Goal: Task Accomplishment & Management: Manage account settings

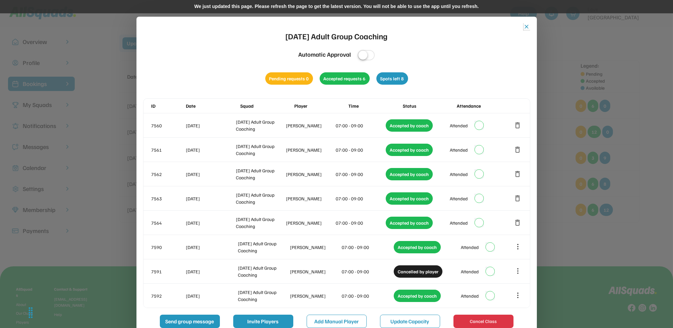
click at [527, 27] on button "close" at bounding box center [526, 26] width 7 height 7
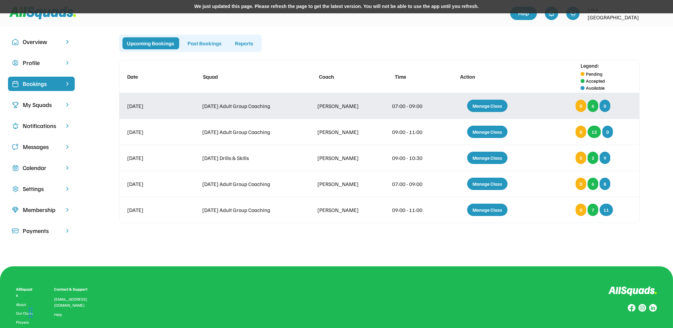
click at [485, 106] on div "Manage Class" at bounding box center [487, 106] width 40 height 12
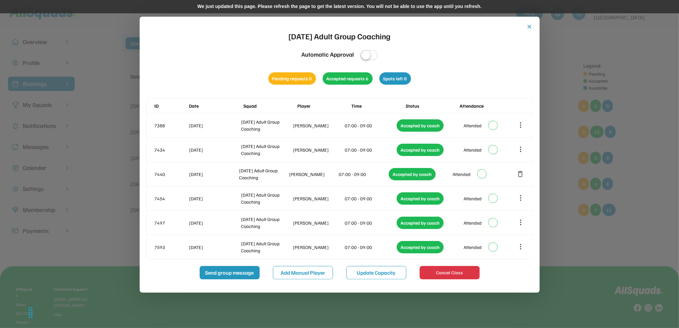
click at [528, 27] on button "close" at bounding box center [530, 26] width 7 height 7
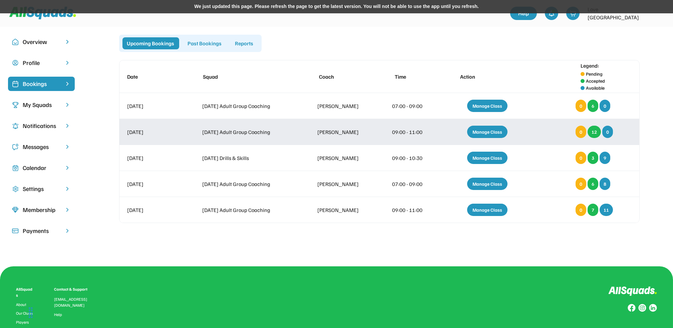
click at [476, 133] on div "Manage Class" at bounding box center [487, 132] width 40 height 12
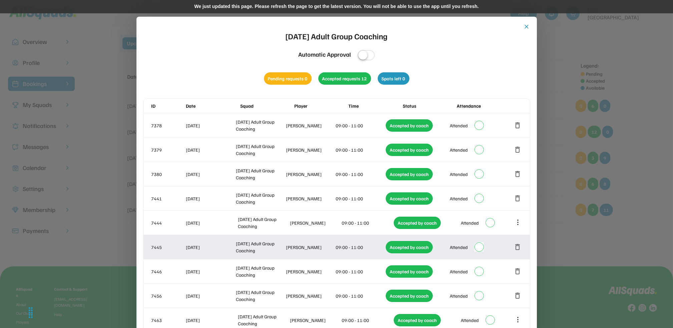
click at [520, 250] on button "delete" at bounding box center [518, 247] width 8 height 8
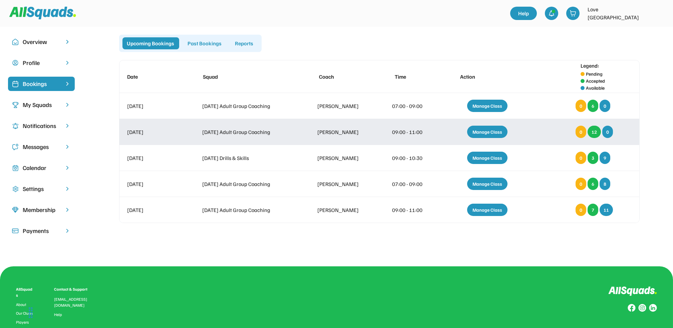
click at [478, 134] on div "Manage Class" at bounding box center [487, 132] width 40 height 12
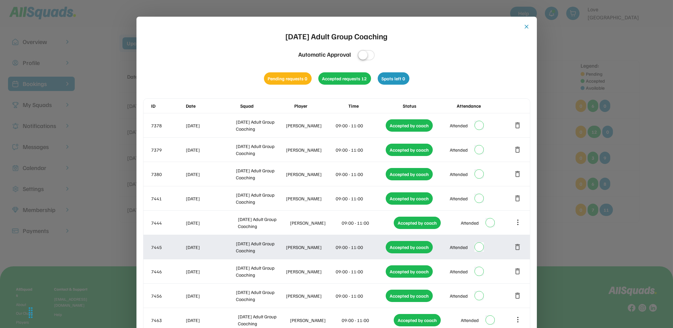
click at [521, 242] on div "7445 [DATE] Adult Group Coaching [PERSON_NAME] 09:00 - 11:00 Accepted by coach …" at bounding box center [336, 247] width 386 height 24
click at [517, 244] on button "delete" at bounding box center [518, 247] width 8 height 8
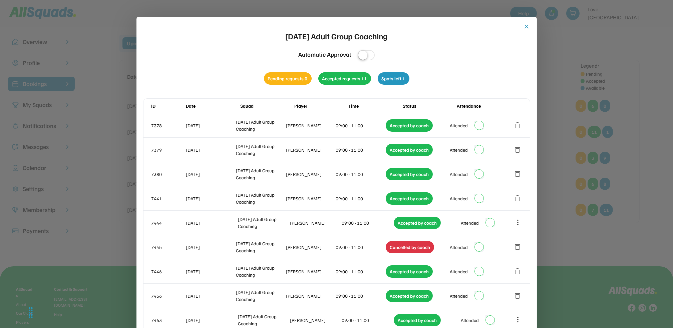
click at [528, 27] on button "close" at bounding box center [526, 26] width 7 height 7
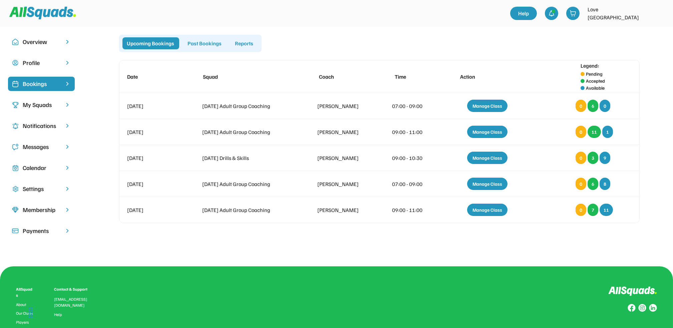
click at [41, 170] on div "Calendar" at bounding box center [41, 167] width 37 height 9
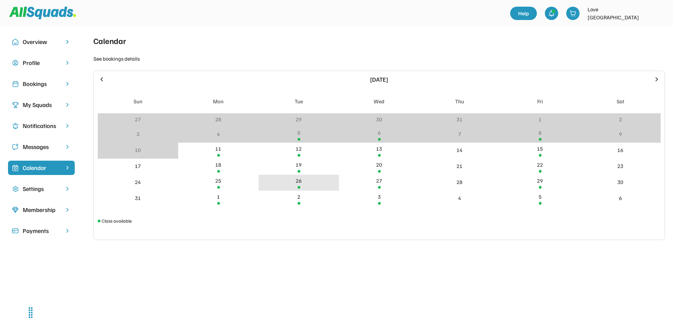
click at [298, 183] on div "26" at bounding box center [299, 181] width 6 height 8
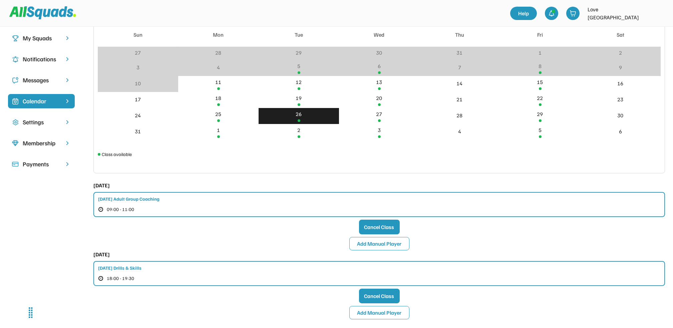
scroll to position [89, 0]
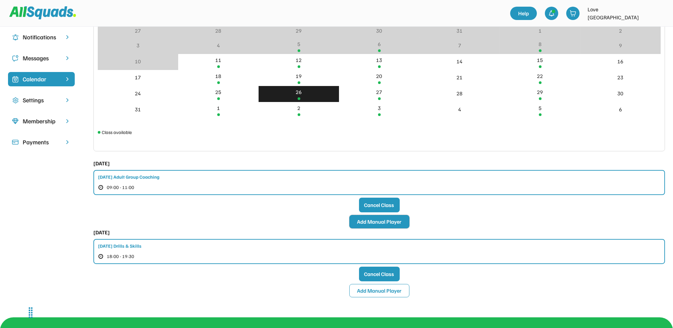
click at [370, 222] on button "Add Manual Player" at bounding box center [379, 221] width 60 height 13
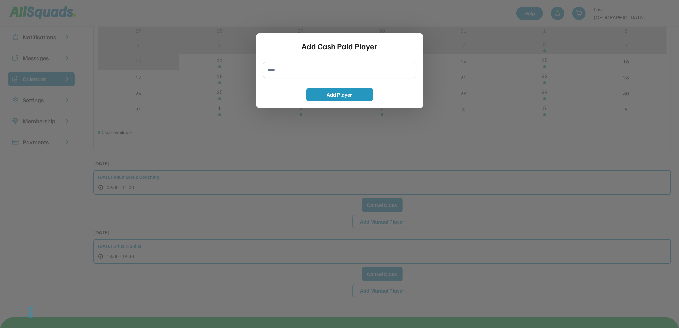
click at [287, 68] on input "input" at bounding box center [339, 70] width 153 height 16
type input "**********"
click at [321, 89] on button "Add Player" at bounding box center [340, 94] width 67 height 13
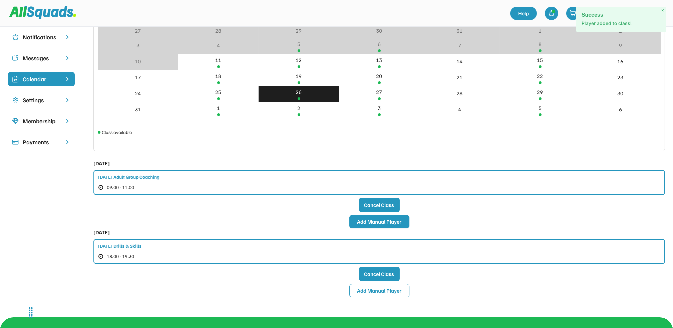
click at [373, 219] on button "Add Manual Player" at bounding box center [379, 221] width 60 height 13
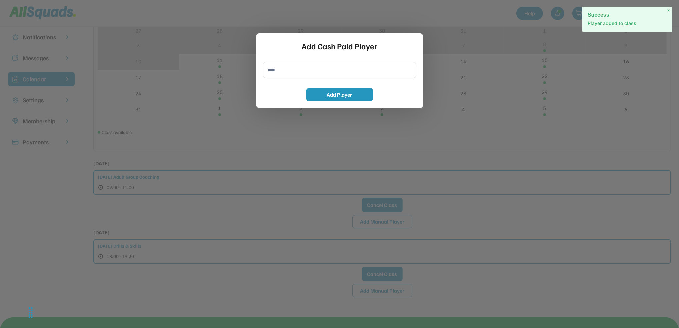
click at [289, 72] on input "input" at bounding box center [339, 70] width 153 height 16
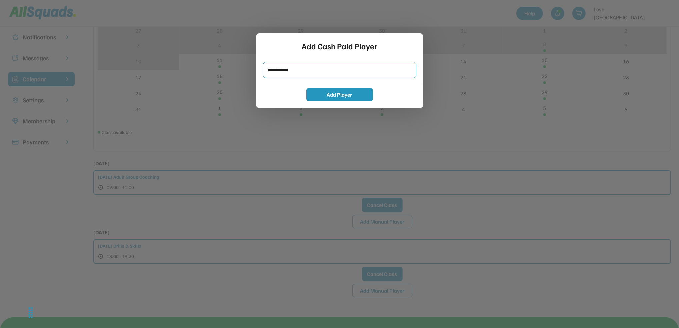
type input "**********"
click at [316, 96] on button "Add Player" at bounding box center [340, 94] width 67 height 13
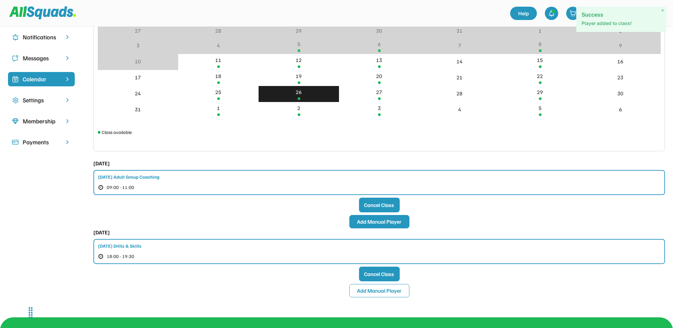
click at [389, 222] on button "Add Manual Player" at bounding box center [379, 221] width 60 height 13
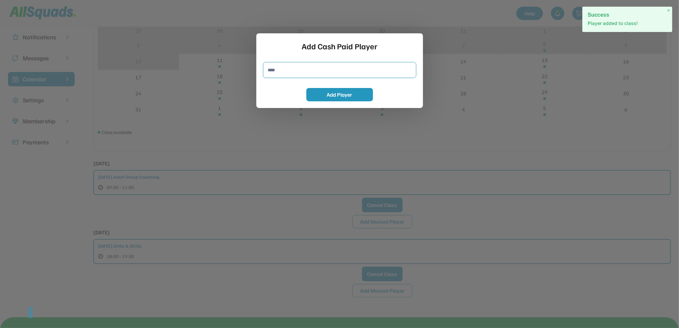
click at [286, 69] on input "input" at bounding box center [339, 70] width 153 height 16
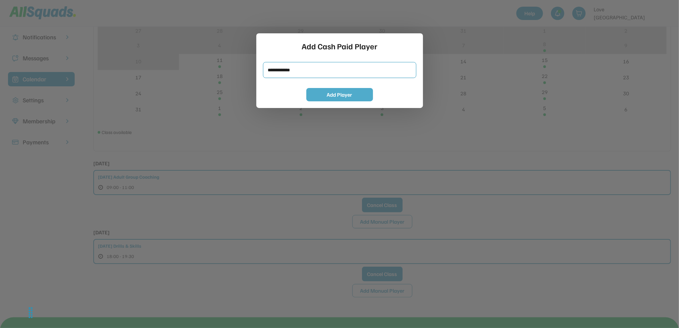
type input "**********"
click at [351, 93] on button "Add Player" at bounding box center [340, 94] width 67 height 13
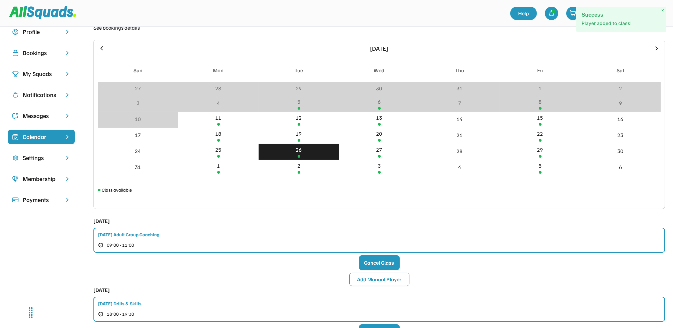
scroll to position [0, 0]
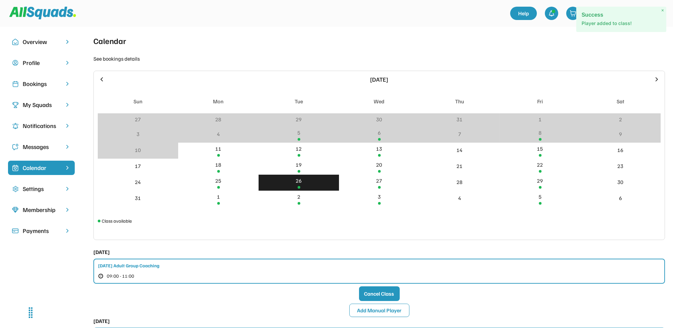
click at [44, 86] on div "Bookings" at bounding box center [41, 83] width 37 height 9
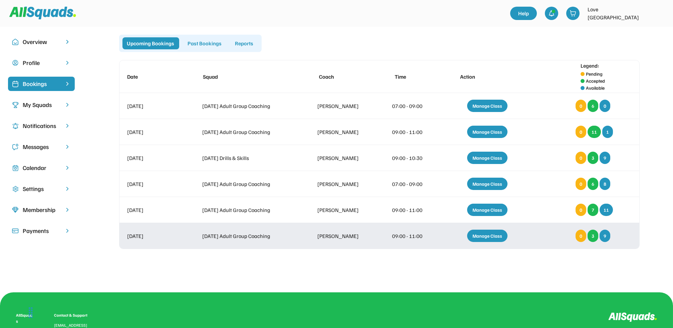
click at [488, 233] on div "Manage Class" at bounding box center [487, 236] width 40 height 12
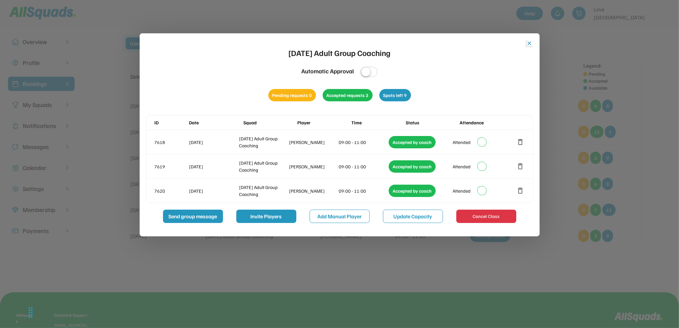
click at [530, 43] on button "close" at bounding box center [530, 43] width 7 height 7
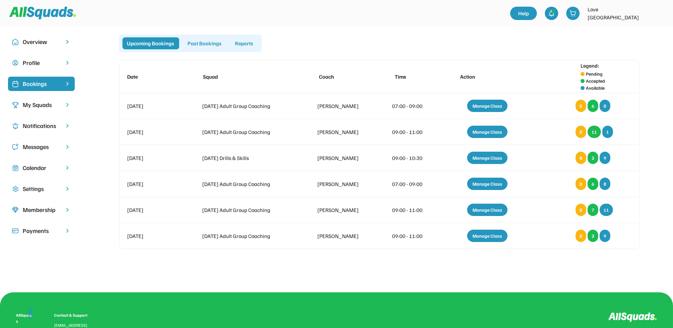
click at [42, 166] on div "Calendar" at bounding box center [41, 167] width 37 height 9
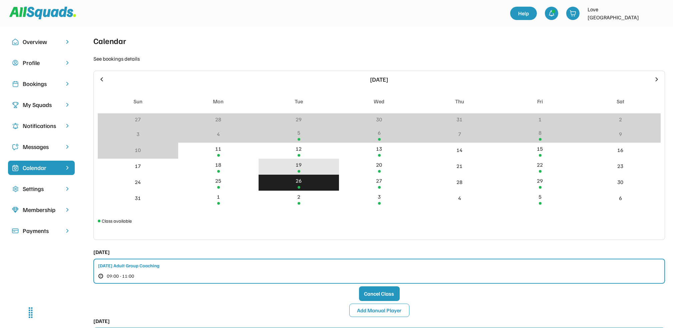
click at [296, 167] on div "19" at bounding box center [299, 165] width 6 height 8
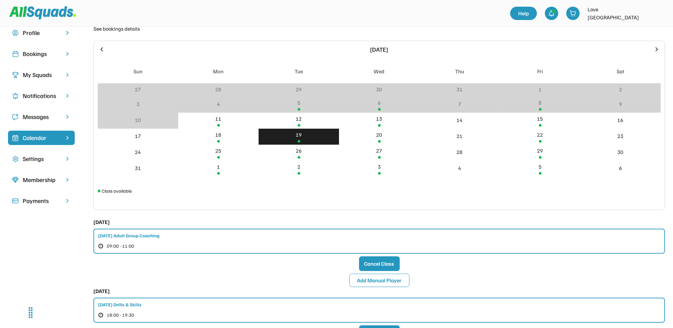
scroll to position [44, 0]
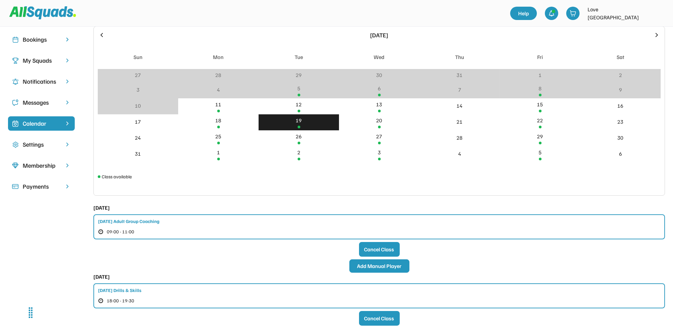
click at [376, 267] on button "Add Manual Player" at bounding box center [379, 266] width 60 height 13
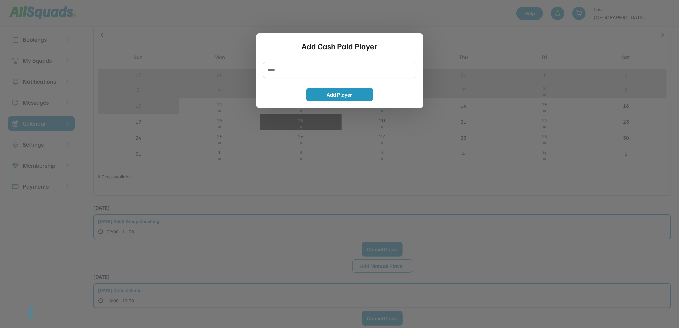
click at [279, 73] on input "input" at bounding box center [339, 70] width 153 height 16
type input "**********"
click at [336, 96] on button "Add Player" at bounding box center [340, 94] width 67 height 13
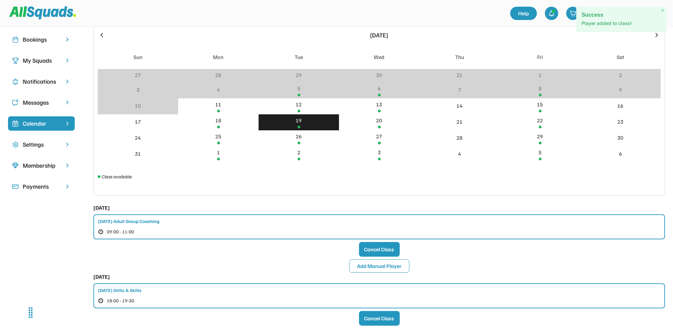
click at [386, 277] on div "Tue 19 August, 2025 Tuesday Drills & Skills 18:00 - 19:30 Cancel Class Add Manu…" at bounding box center [378, 307] width 571 height 69
click at [385, 268] on button "Add Manual Player" at bounding box center [379, 266] width 60 height 13
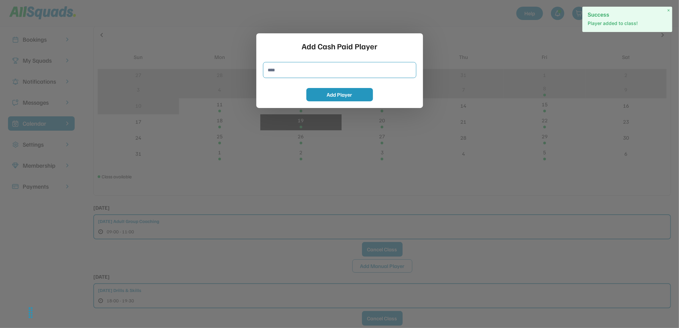
click at [306, 74] on input "input" at bounding box center [339, 70] width 153 height 16
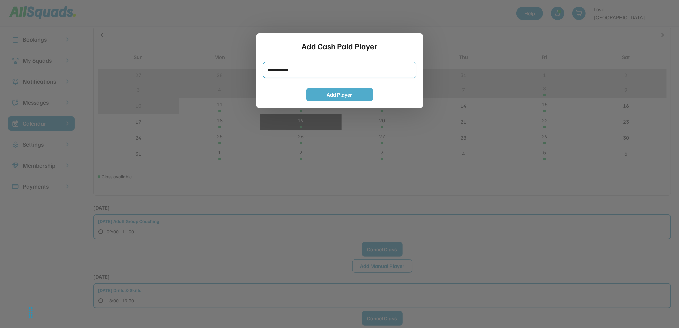
type input "**********"
click at [321, 95] on button "Add Player" at bounding box center [340, 94] width 67 height 13
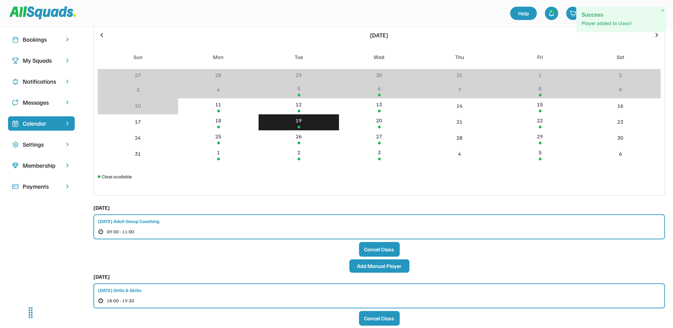
click at [360, 265] on button "Add Manual Player" at bounding box center [379, 266] width 60 height 13
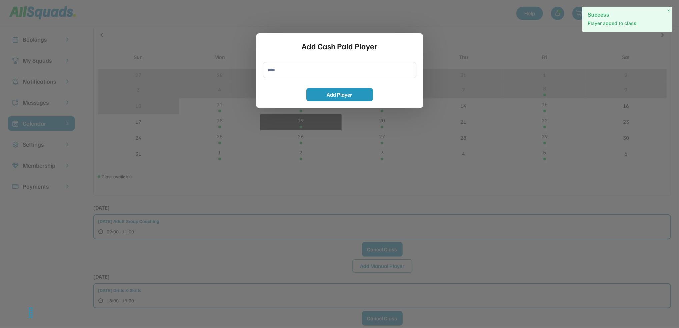
click at [305, 71] on input "input" at bounding box center [339, 70] width 153 height 16
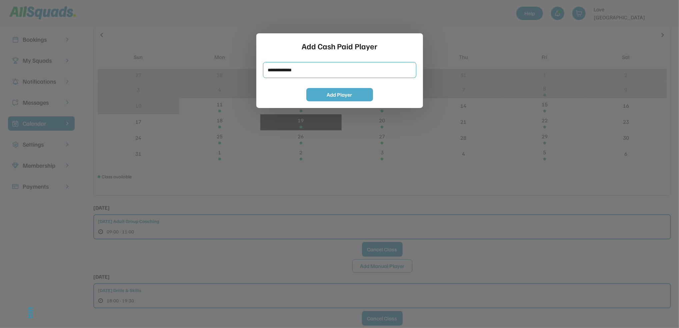
type input "**********"
click at [327, 98] on button "Add Player" at bounding box center [340, 94] width 67 height 13
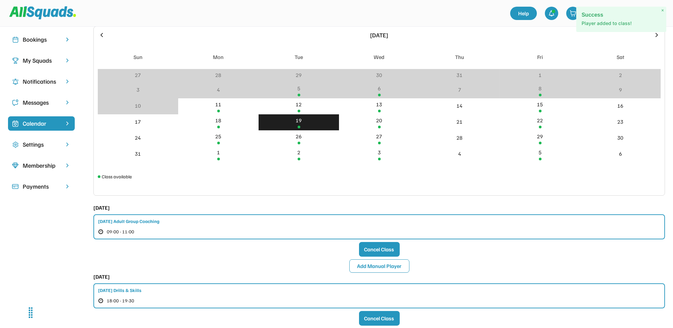
click at [34, 39] on div "Bookings" at bounding box center [41, 39] width 37 height 9
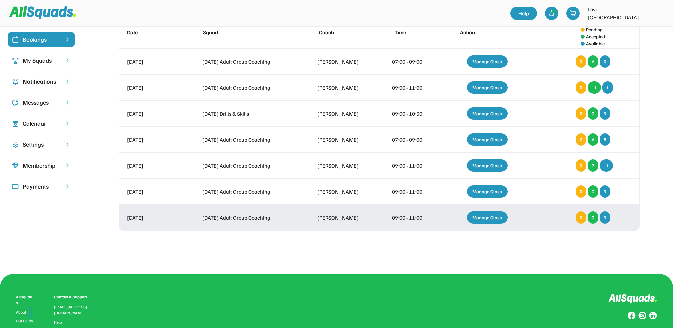
click at [494, 220] on div "Manage Class" at bounding box center [487, 217] width 40 height 12
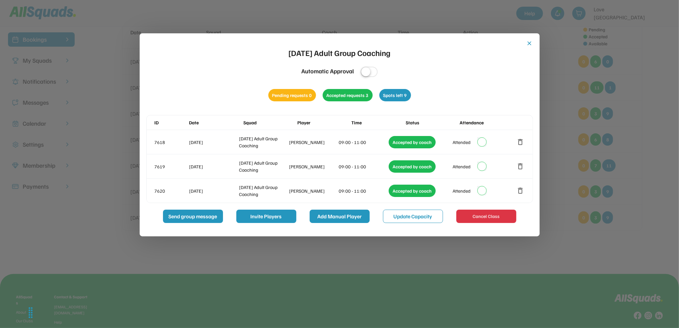
click at [338, 219] on button "Add Manual Player" at bounding box center [340, 216] width 60 height 13
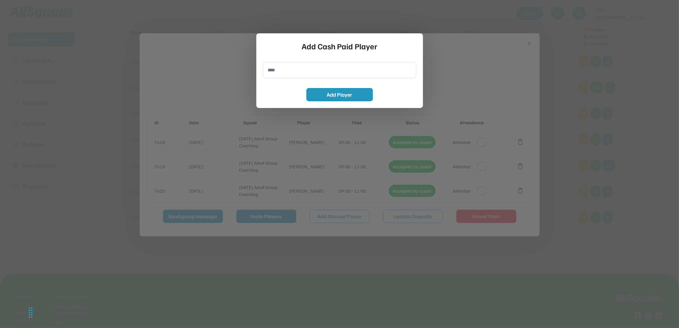
click at [271, 68] on input "input" at bounding box center [339, 70] width 153 height 16
type input "**********"
click at [350, 96] on button "Add Player" at bounding box center [340, 94] width 67 height 13
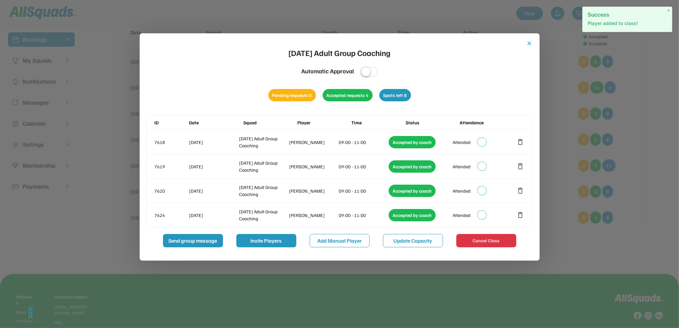
click at [528, 42] on button "close" at bounding box center [530, 43] width 7 height 7
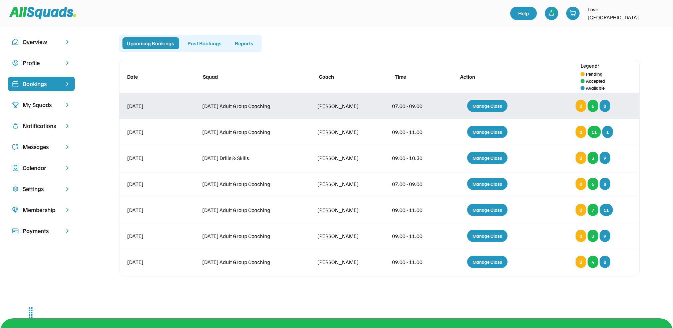
click at [484, 109] on div "Manage Class" at bounding box center [487, 106] width 40 height 12
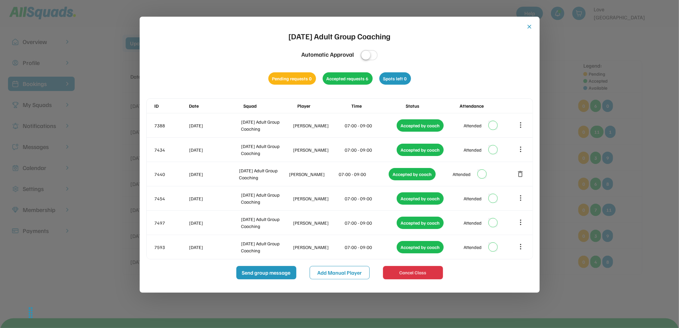
click at [531, 26] on button "close" at bounding box center [530, 26] width 7 height 7
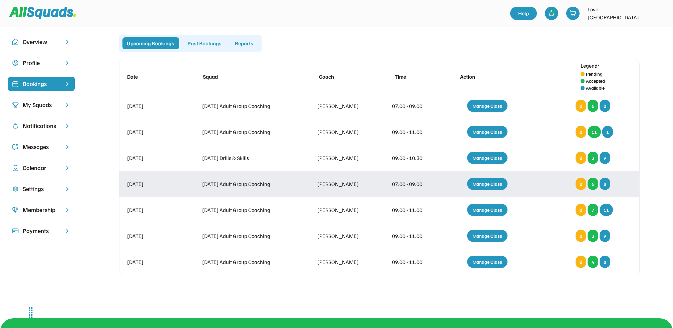
click at [489, 180] on div "Manage Class" at bounding box center [487, 184] width 40 height 12
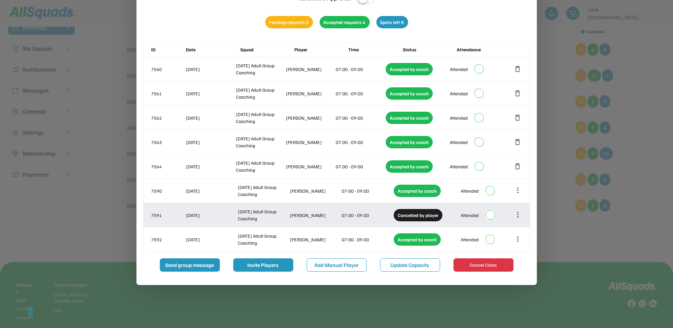
scroll to position [124, 0]
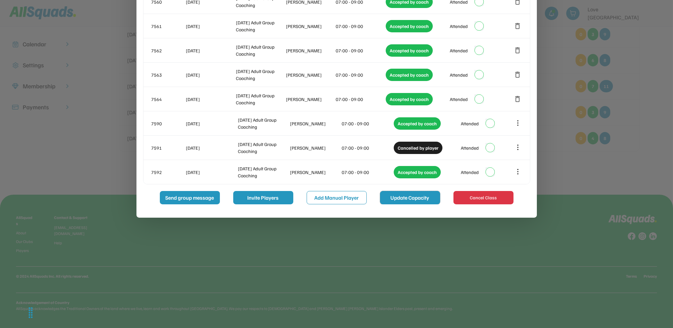
click at [416, 199] on button "Update Capacity" at bounding box center [410, 197] width 60 height 13
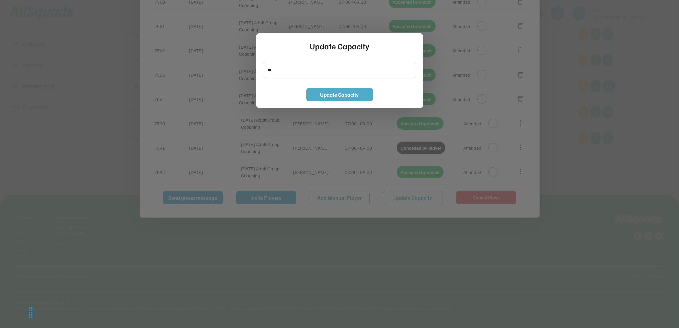
click at [324, 102] on div "Update Capacity Update Capacity" at bounding box center [340, 70] width 167 height 75
click at [324, 97] on button "Update Capacity" at bounding box center [340, 94] width 67 height 13
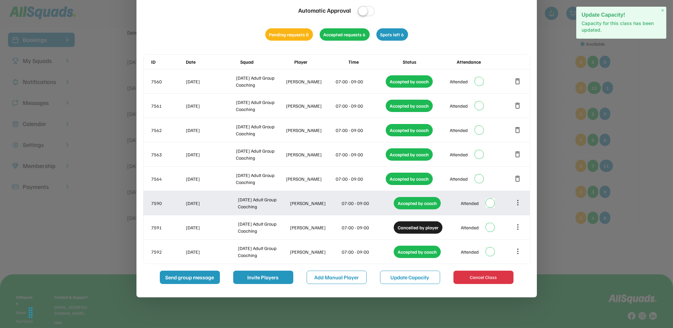
scroll to position [0, 0]
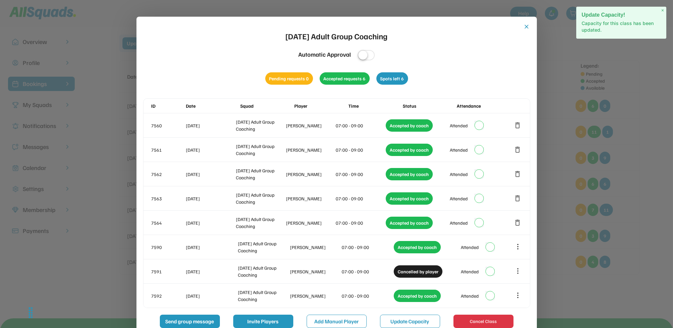
click at [529, 30] on div "close Friday Adult Group Coaching Automatic Approval Pending requests 0 Accepte…" at bounding box center [336, 175] width 387 height 305
click at [527, 29] on button "close" at bounding box center [526, 26] width 7 height 7
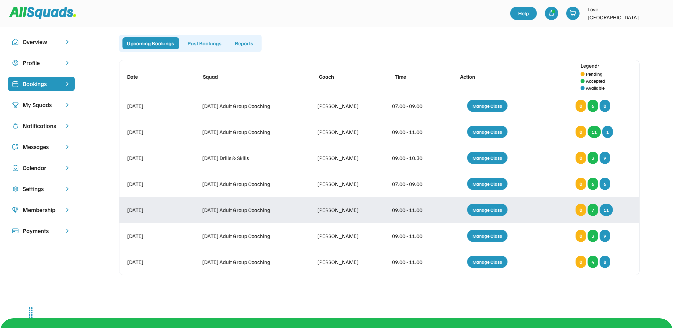
click at [485, 213] on div "Manage Class" at bounding box center [487, 210] width 40 height 12
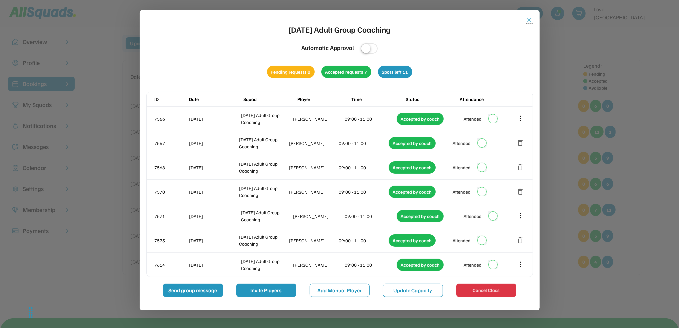
click at [531, 19] on button "close" at bounding box center [530, 20] width 7 height 7
